Goal: Information Seeking & Learning: Learn about a topic

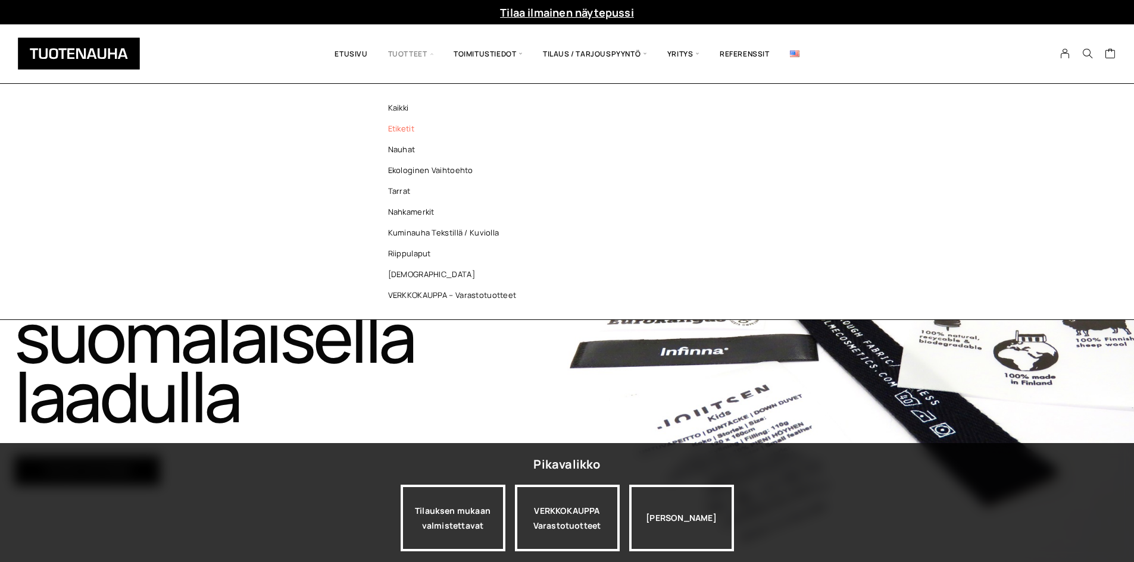
click at [407, 133] on link "Etiketit" at bounding box center [455, 128] width 173 height 21
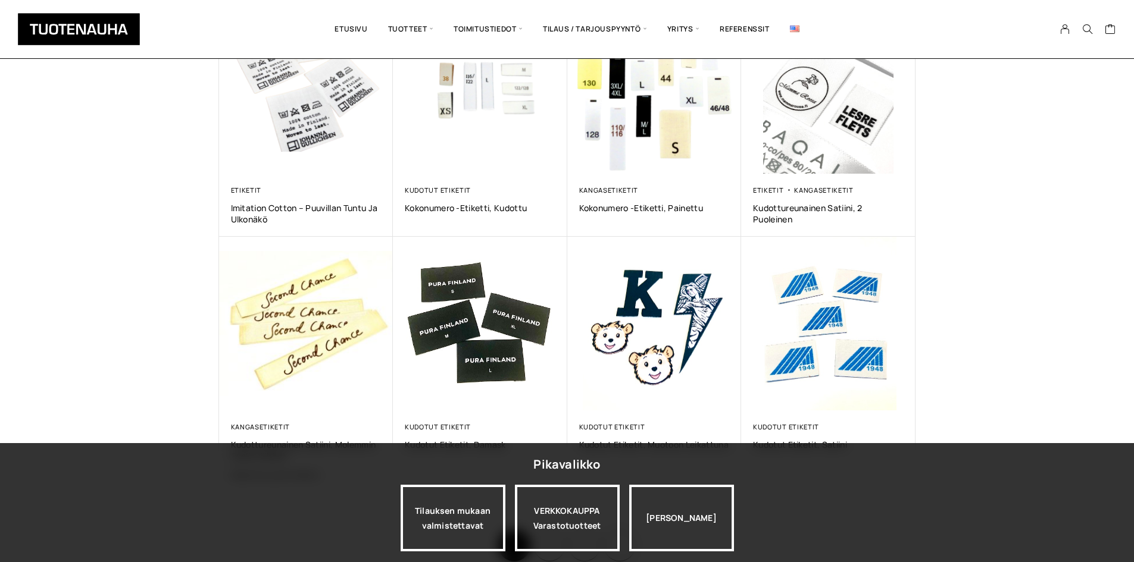
scroll to position [780, 0]
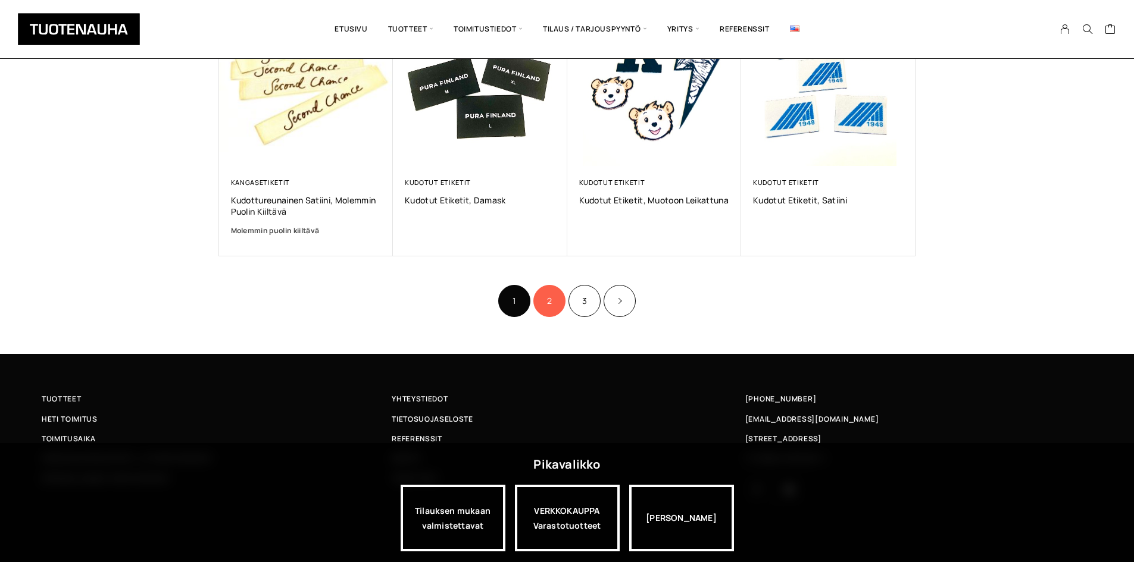
click at [542, 302] on link "2" at bounding box center [549, 301] width 32 height 32
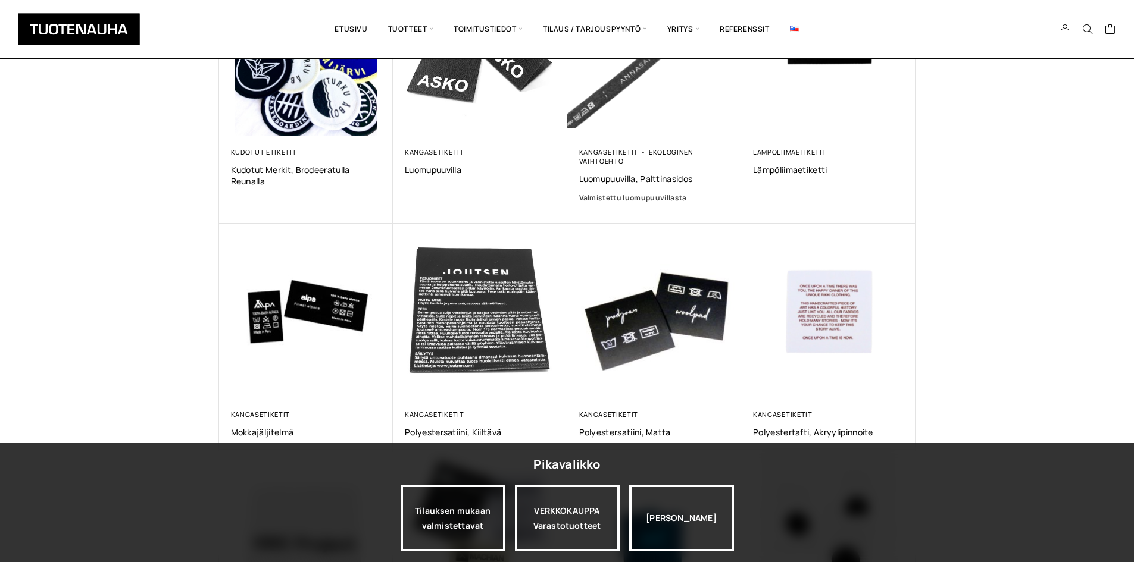
scroll to position [298, 0]
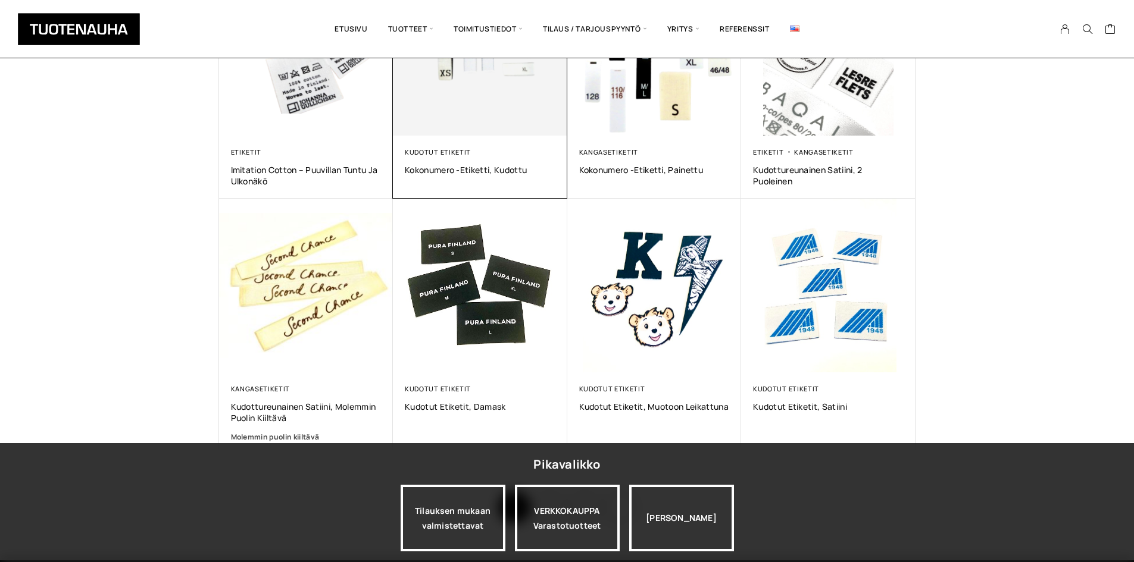
scroll to position [423, 0]
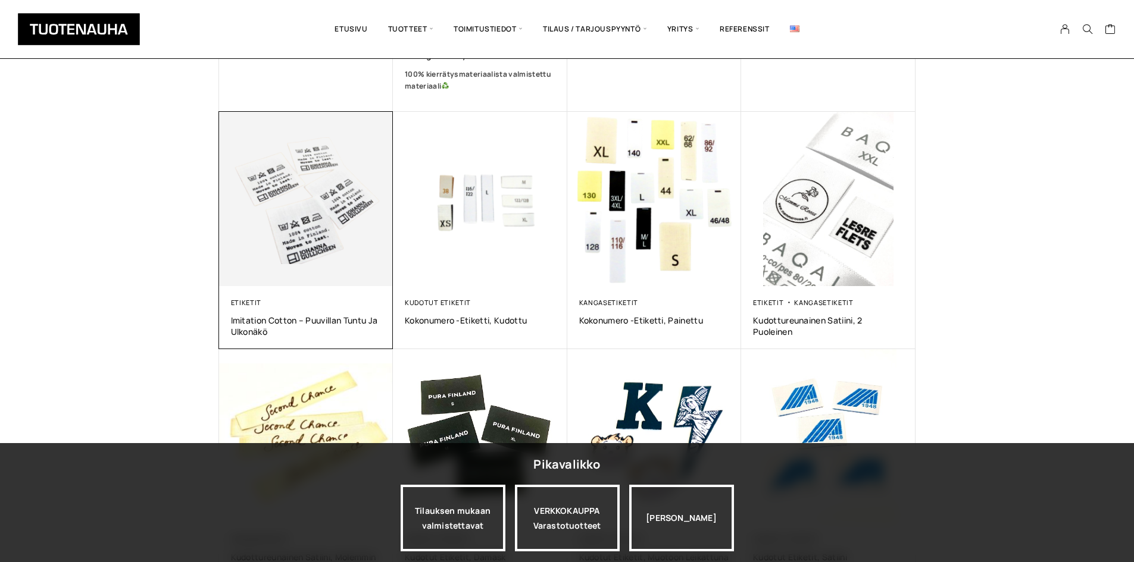
click at [381, 239] on img at bounding box center [306, 199] width 174 height 174
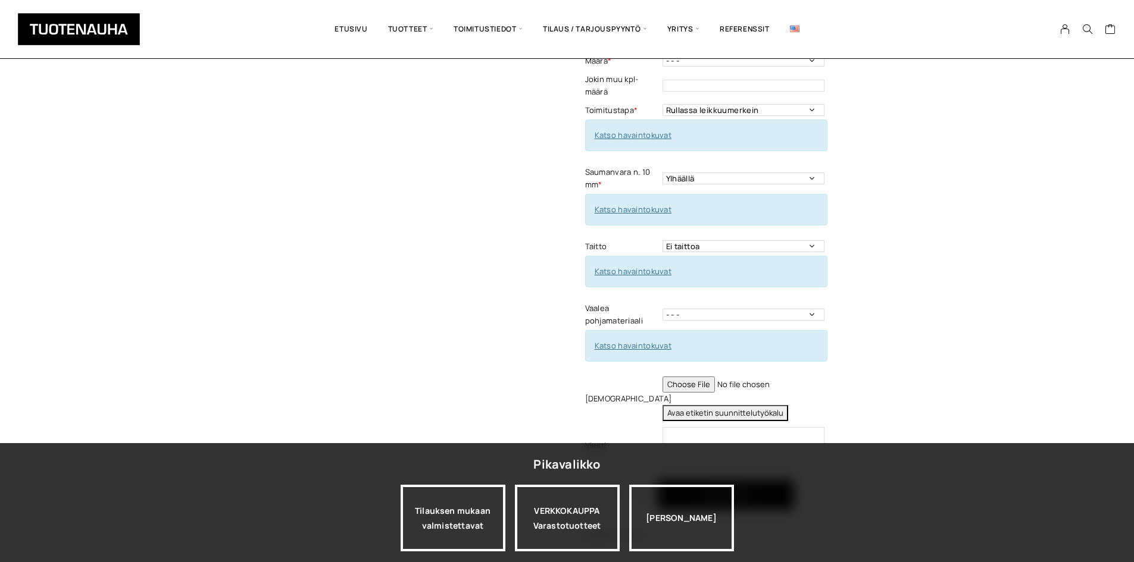
scroll to position [298, 0]
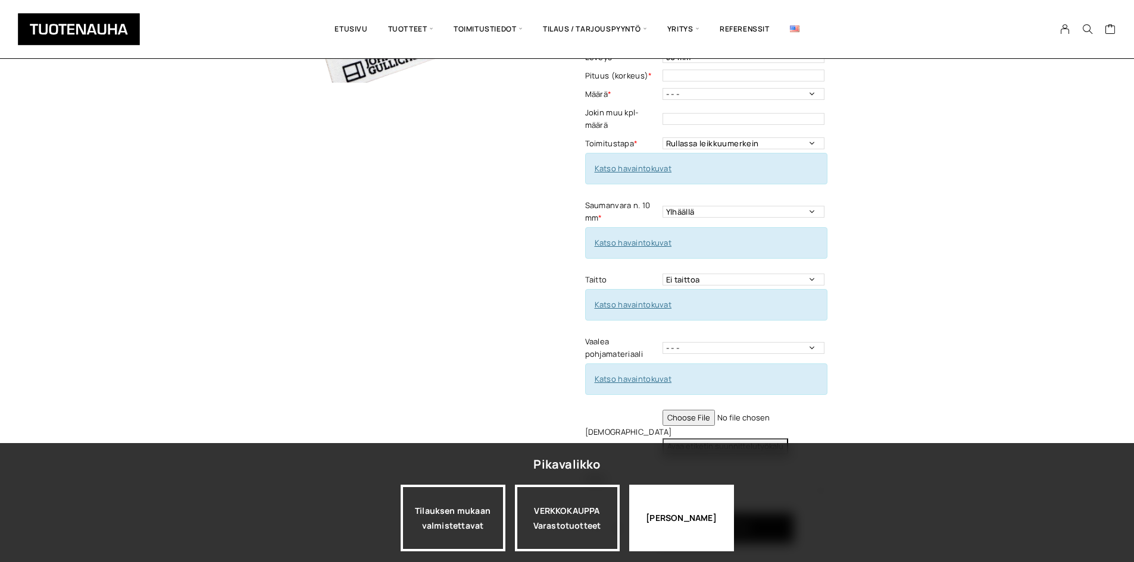
click at [681, 521] on div "[PERSON_NAME]" at bounding box center [681, 518] width 105 height 67
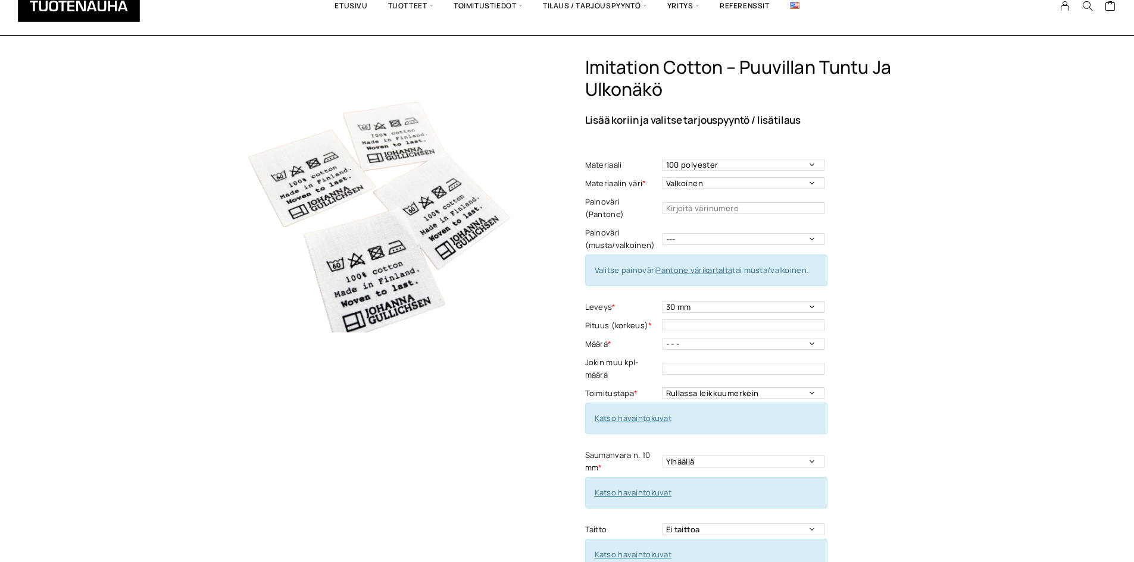
scroll to position [0, 0]
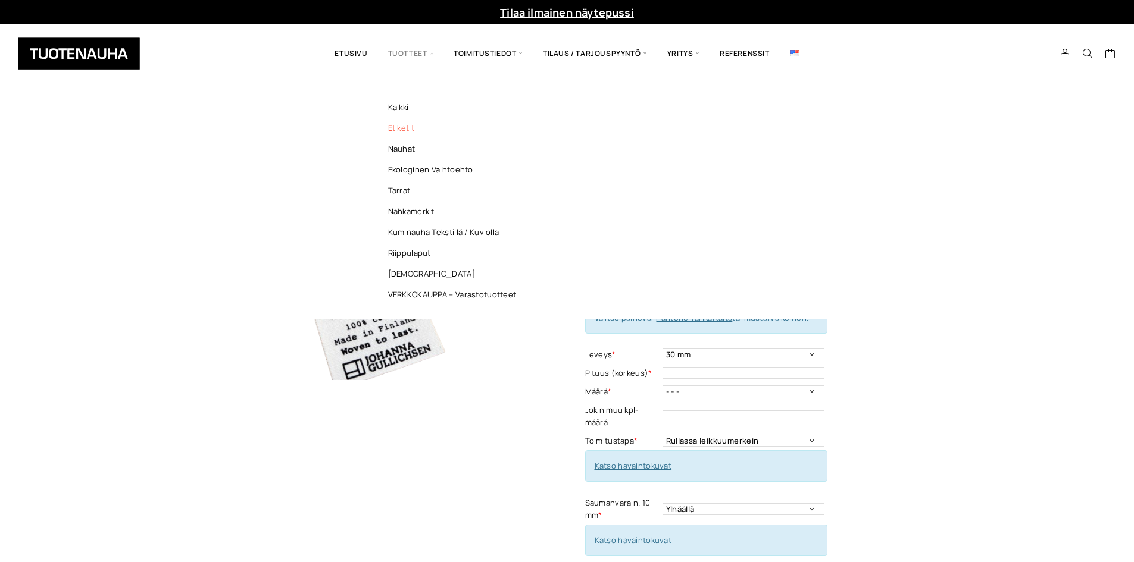
click at [397, 129] on link "Etiketit" at bounding box center [455, 128] width 173 height 21
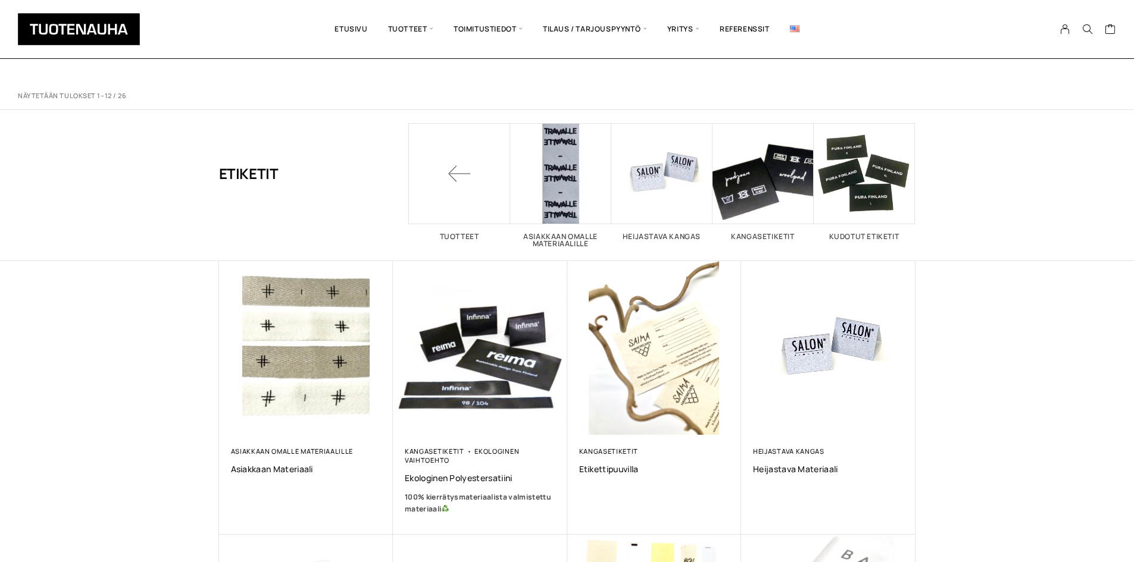
scroll to position [655, 0]
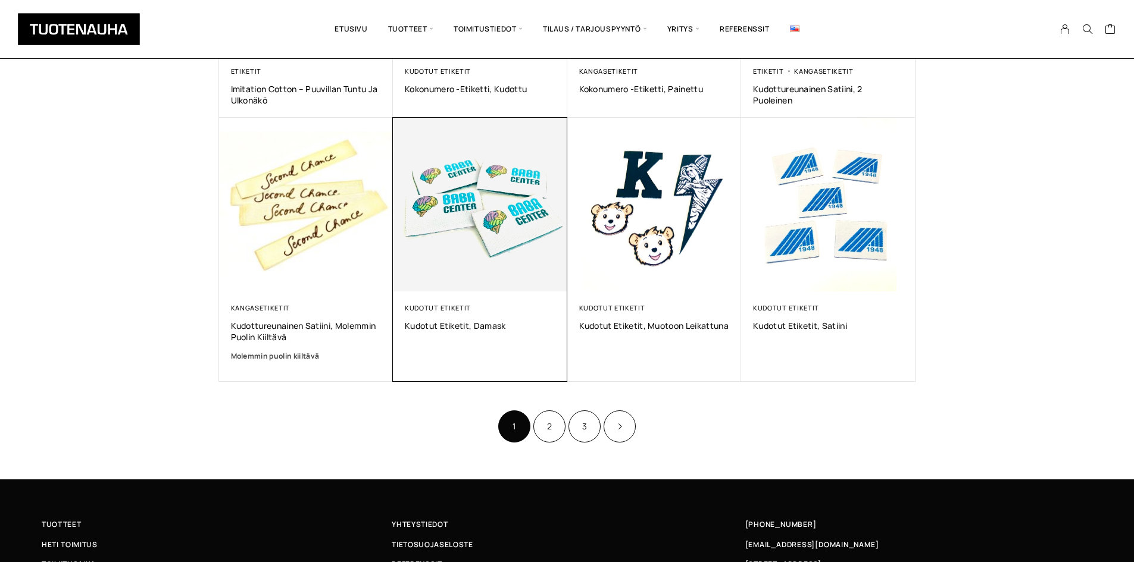
click at [518, 241] on img at bounding box center [480, 204] width 183 height 183
